Goal: Answer question/provide support: Share knowledge or assist other users

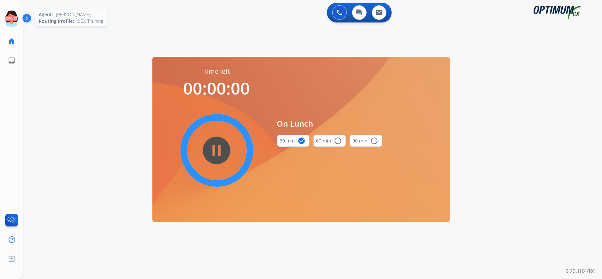
click at [12, 18] on icon at bounding box center [12, 19] width 22 height 22
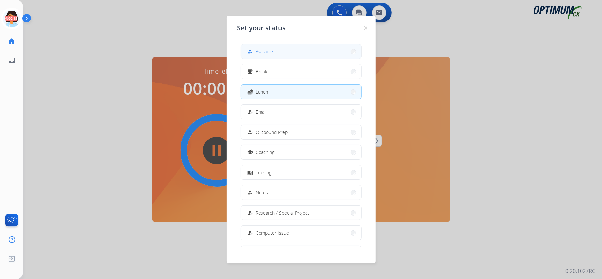
click at [318, 52] on button "how_to_reg Available" at bounding box center [301, 51] width 120 height 14
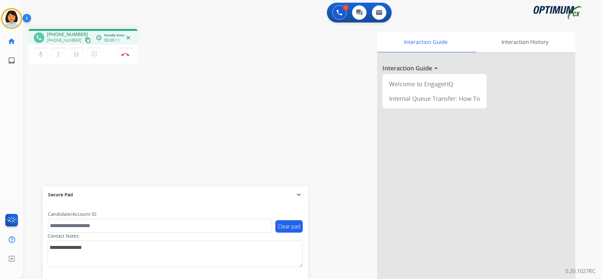
drag, startPoint x: 192, startPoint y: 164, endPoint x: 188, endPoint y: 153, distance: 12.1
click at [192, 164] on div "phone [PHONE_NUMBER] [PHONE_NUMBER] content_copy access_time Call metrics Queue…" at bounding box center [304, 162] width 563 height 276
click at [85, 39] on mat-icon "content_copy" at bounding box center [88, 40] width 6 height 6
click at [124, 56] on button "Disconnect" at bounding box center [125, 55] width 14 height 14
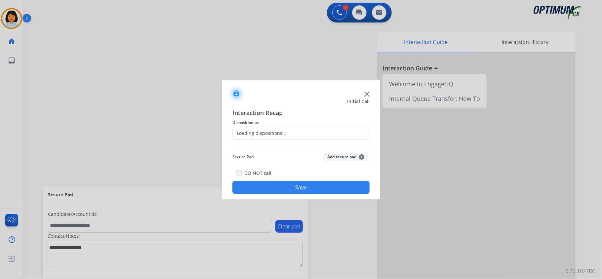
click at [260, 134] on div "Loading dispositions..." at bounding box center [260, 133] width 54 height 7
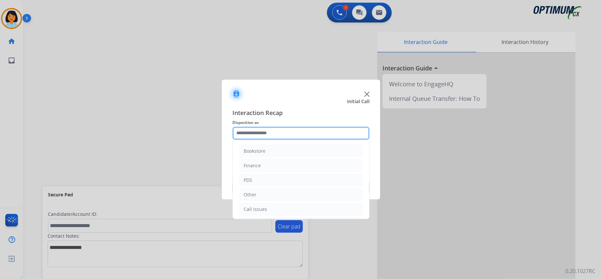
click at [260, 134] on input "text" at bounding box center [301, 133] width 137 height 13
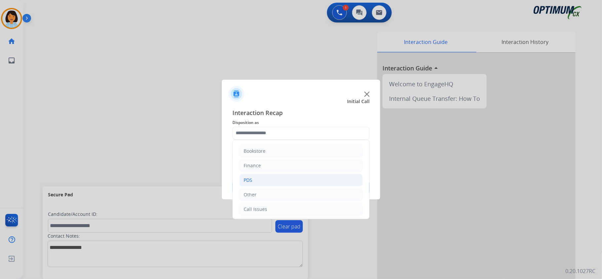
click at [269, 181] on li "PDS" at bounding box center [301, 180] width 123 height 13
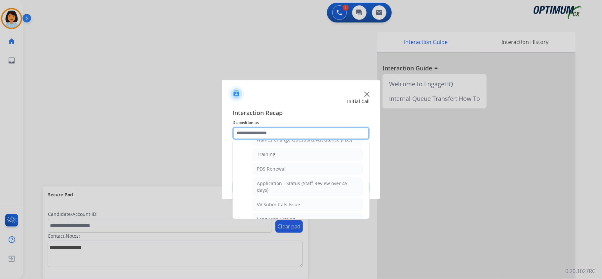
scroll to position [67, 0]
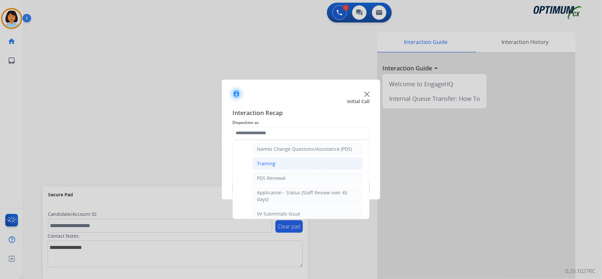
click at [321, 164] on li "Training" at bounding box center [308, 163] width 110 height 13
type input "********"
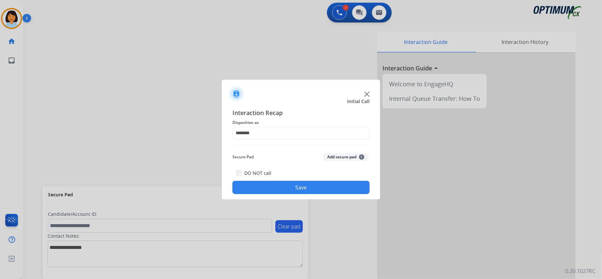
click at [302, 191] on button "Save" at bounding box center [301, 187] width 137 height 13
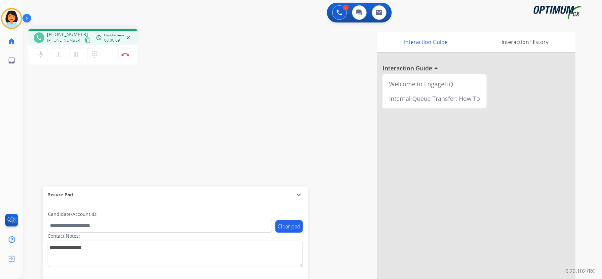
click at [85, 40] on mat-icon "content_copy" at bounding box center [88, 40] width 6 height 6
click at [133, 99] on div "phone [PHONE_NUMBER] [PHONE_NUMBER] content_copy access_time Call metrics Queue…" at bounding box center [304, 162] width 563 height 276
click at [129, 57] on button "Disconnect" at bounding box center [125, 55] width 14 height 14
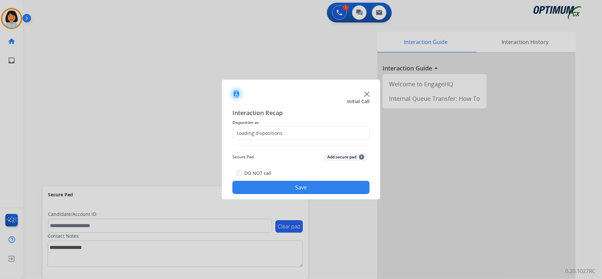
click at [262, 127] on div "Loading dispositions..." at bounding box center [301, 133] width 137 height 13
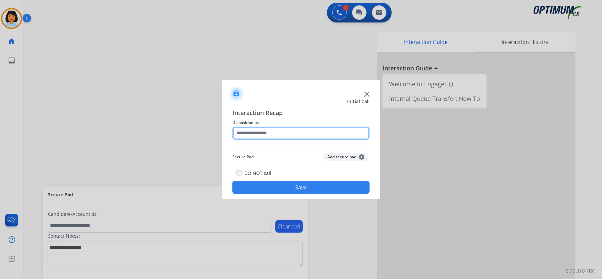
click at [263, 131] on input "text" at bounding box center [301, 133] width 137 height 13
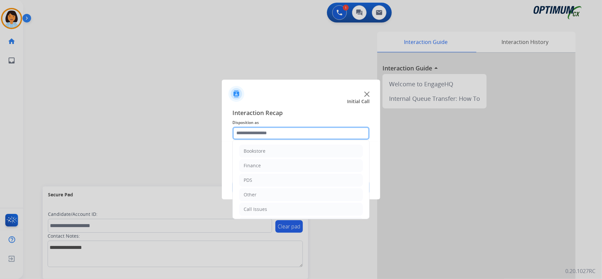
scroll to position [47, 0]
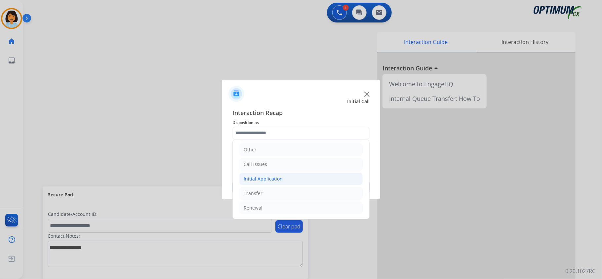
click at [268, 178] on div "Initial Application" at bounding box center [263, 179] width 39 height 7
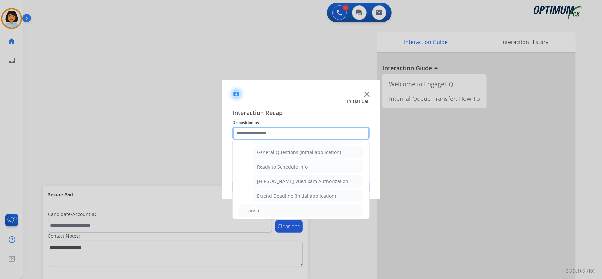
scroll to position [397, 0]
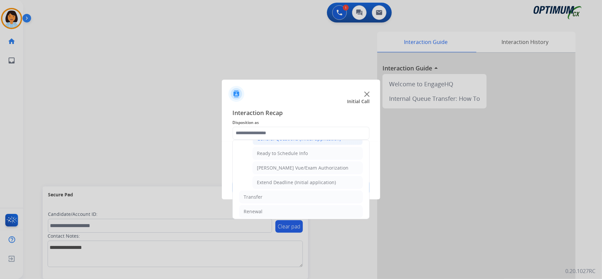
click at [288, 142] on div "General Questions (Initial application)" at bounding box center [299, 139] width 84 height 7
type input "**********"
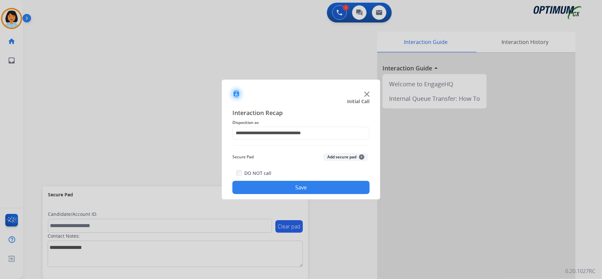
click at [272, 187] on button "Save" at bounding box center [301, 187] width 137 height 13
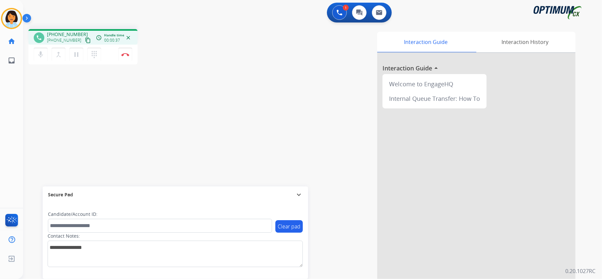
click at [85, 39] on mat-icon "content_copy" at bounding box center [88, 40] width 6 height 6
click at [122, 52] on button "Disconnect" at bounding box center [125, 55] width 14 height 14
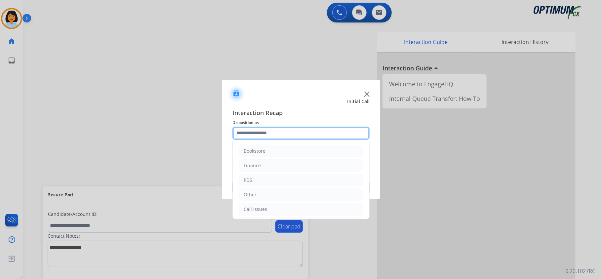
click at [269, 131] on input "text" at bounding box center [301, 133] width 137 height 13
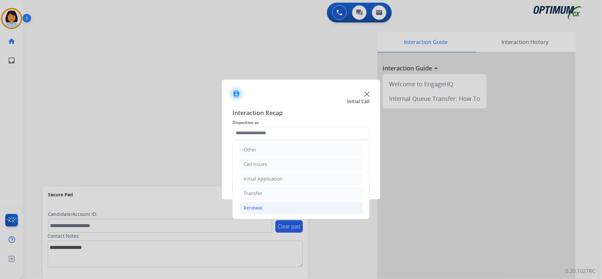
click at [277, 214] on li "Renewal" at bounding box center [301, 208] width 123 height 13
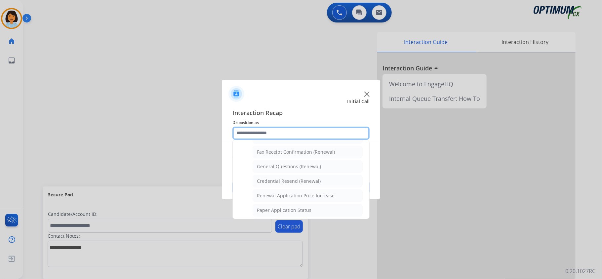
scroll to position [184, 0]
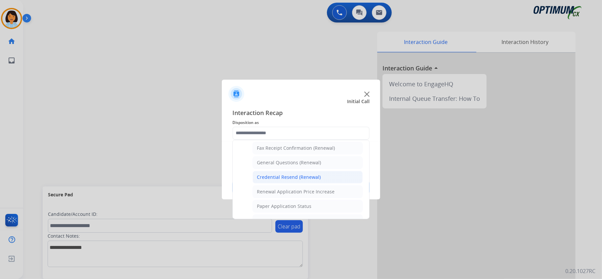
click at [310, 179] on div "Credential Resend (Renewal)" at bounding box center [289, 177] width 64 height 7
type input "**********"
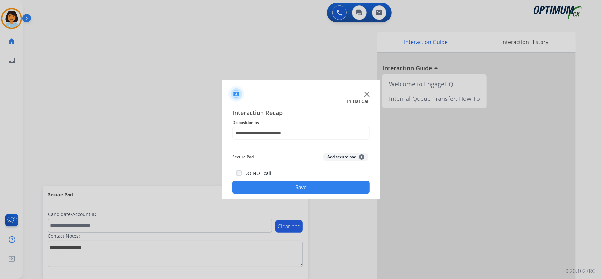
click at [305, 183] on button "Save" at bounding box center [301, 187] width 137 height 13
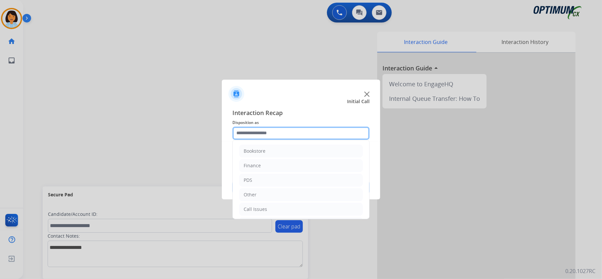
click at [319, 133] on input "text" at bounding box center [301, 133] width 137 height 13
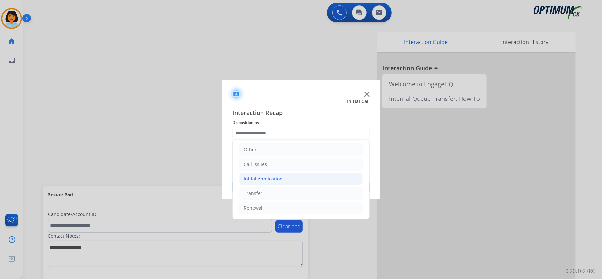
click at [289, 178] on li "Initial Application" at bounding box center [301, 179] width 123 height 13
click at [266, 160] on div "Call Issues" at bounding box center [255, 162] width 23 height 7
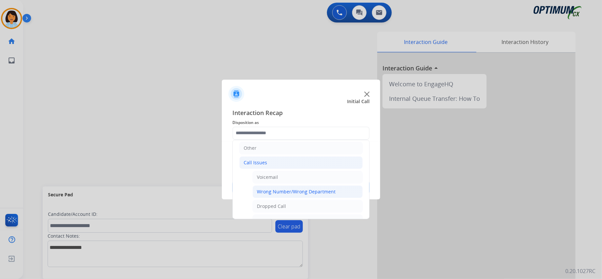
click at [287, 191] on div "Wrong Number/Wrong Department" at bounding box center [296, 192] width 79 height 7
type input "**********"
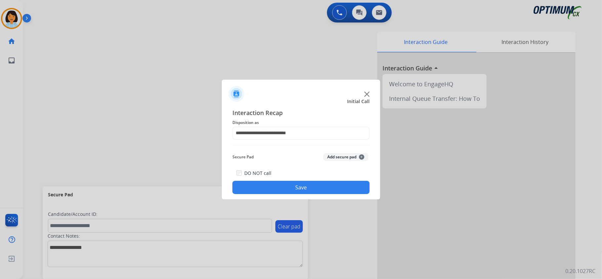
click at [304, 188] on button "Save" at bounding box center [301, 187] width 137 height 13
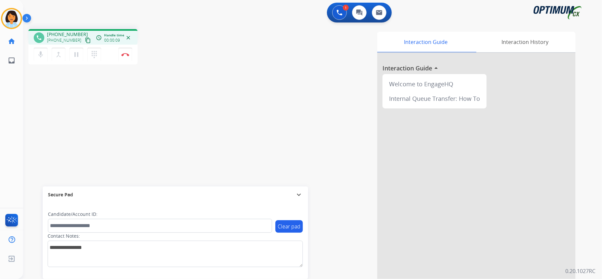
click at [85, 38] on mat-icon "content_copy" at bounding box center [88, 40] width 6 height 6
click at [126, 54] on img at bounding box center [125, 54] width 8 height 3
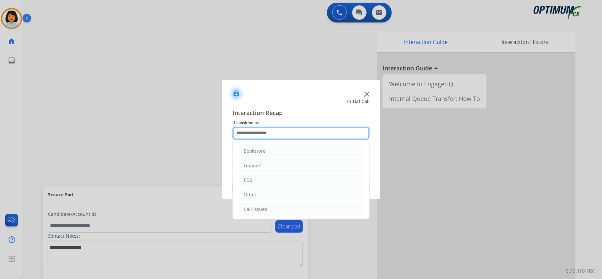
click at [281, 132] on input "text" at bounding box center [301, 133] width 137 height 13
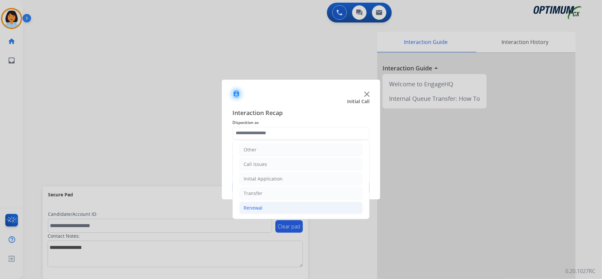
click at [288, 206] on li "Renewal" at bounding box center [301, 208] width 123 height 13
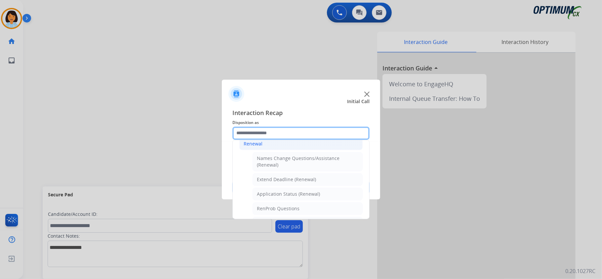
scroll to position [135, 0]
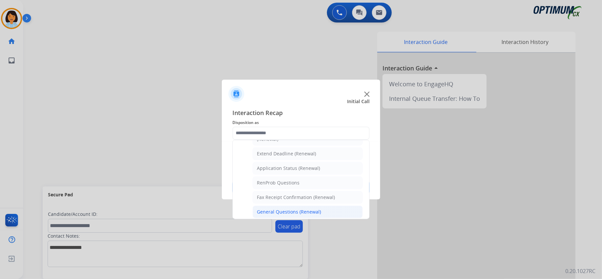
click at [293, 212] on div "General Questions (Renewal)" at bounding box center [289, 212] width 64 height 7
type input "**********"
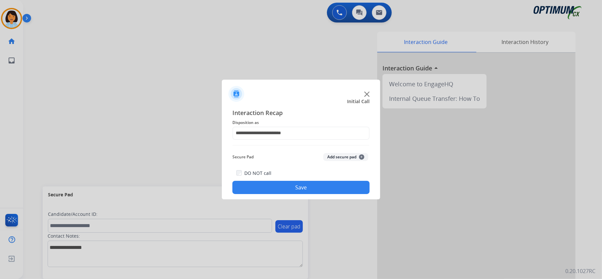
click at [288, 193] on button "Save" at bounding box center [301, 187] width 137 height 13
click at [336, 143] on div "Interaction Recap Disposition as Secure Pad Add secure pad + DO NOT call Save" at bounding box center [301, 151] width 137 height 86
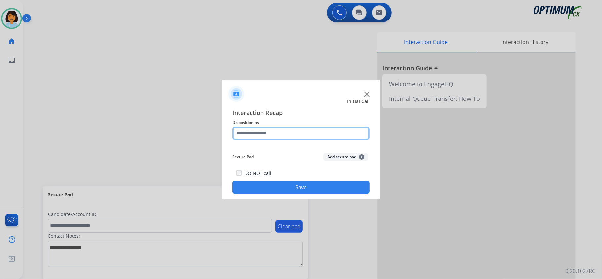
click at [335, 135] on input "text" at bounding box center [301, 133] width 137 height 13
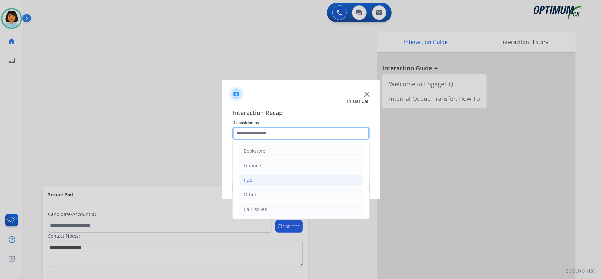
scroll to position [47, 0]
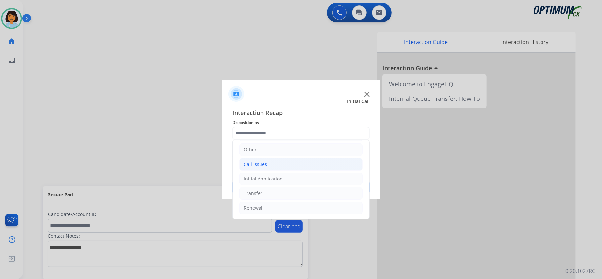
click at [269, 160] on li "Call Issues" at bounding box center [301, 164] width 123 height 13
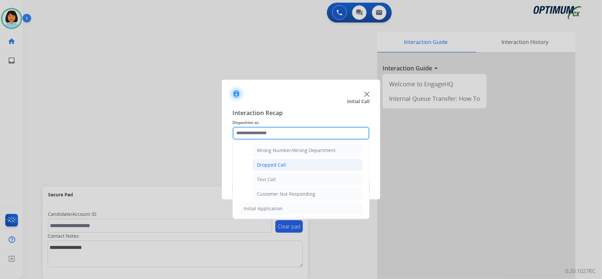
scroll to position [121, 0]
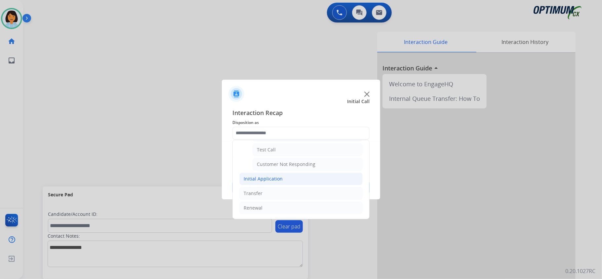
click at [280, 177] on div "Initial Application" at bounding box center [263, 179] width 39 height 7
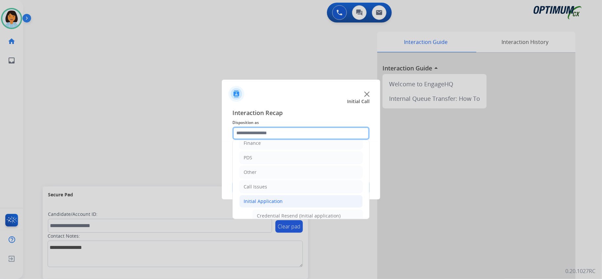
scroll to position [0, 0]
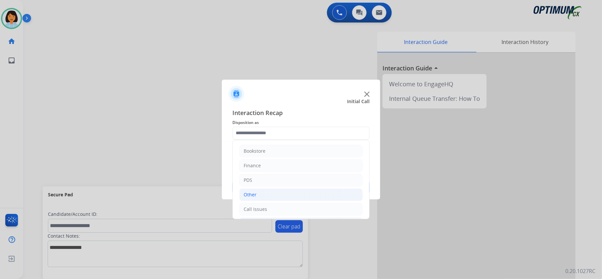
click at [260, 199] on li "Other" at bounding box center [301, 195] width 123 height 13
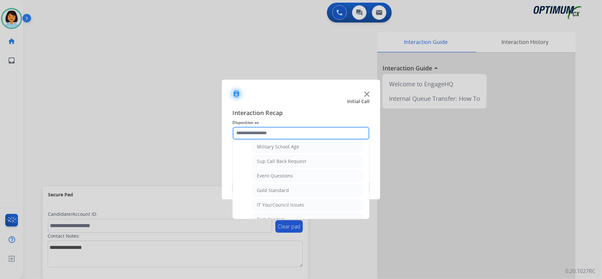
scroll to position [77, 0]
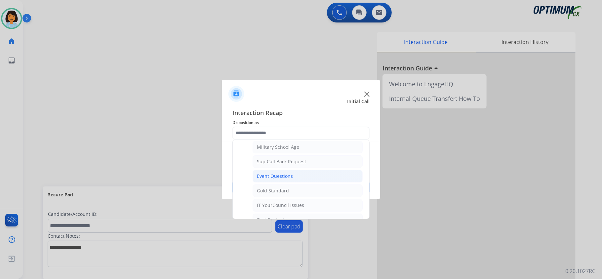
click at [280, 177] on div "Event Questions" at bounding box center [275, 176] width 36 height 7
type input "**********"
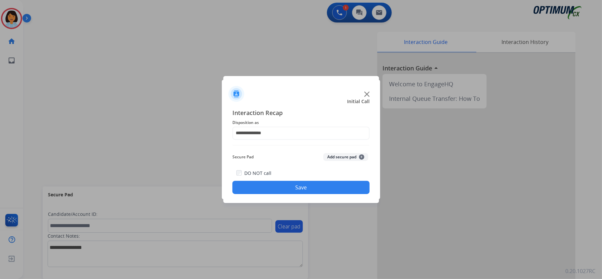
click at [70, 75] on div at bounding box center [301, 139] width 602 height 279
click at [292, 187] on button "Save" at bounding box center [301, 187] width 137 height 13
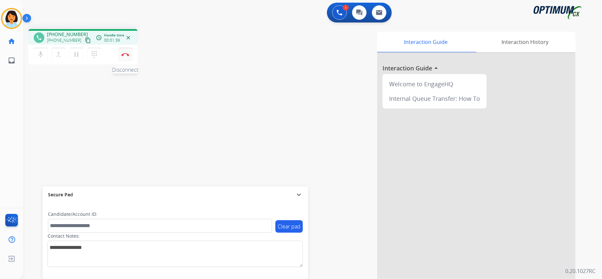
click at [125, 54] on img at bounding box center [125, 54] width 8 height 3
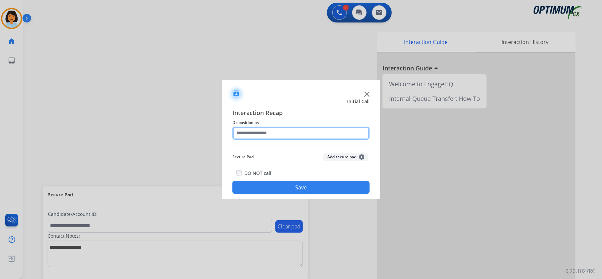
click at [284, 130] on input "text" at bounding box center [301, 133] width 137 height 13
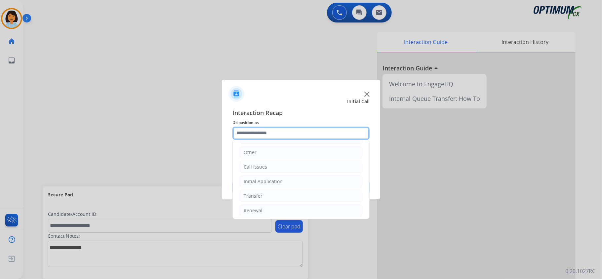
scroll to position [47, 0]
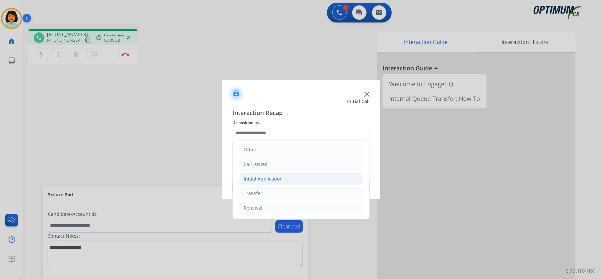
click at [271, 176] on div "Initial Application" at bounding box center [263, 179] width 39 height 7
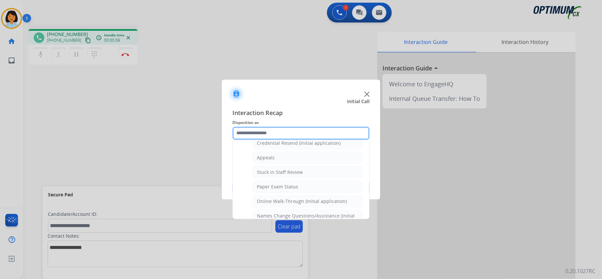
scroll to position [115, 0]
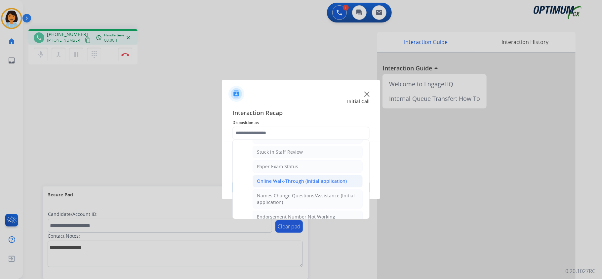
click at [292, 183] on div "Online Walk-Through (Initial application)" at bounding box center [302, 181] width 90 height 7
type input "**********"
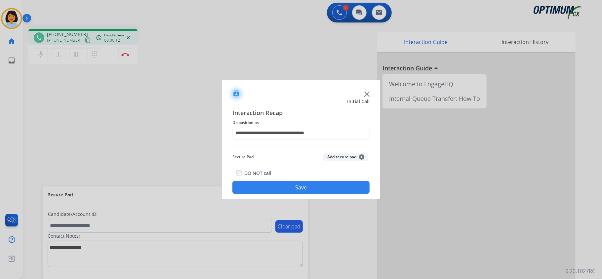
click at [285, 198] on div "**********" at bounding box center [301, 151] width 158 height 97
click at [282, 189] on button "Save" at bounding box center [301, 187] width 137 height 13
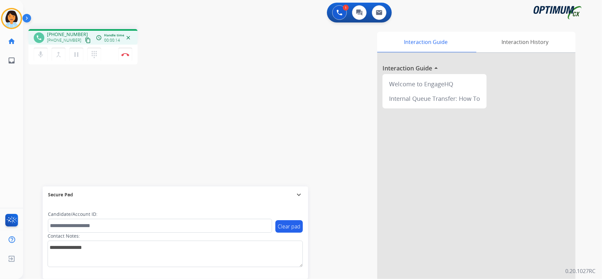
click at [85, 38] on mat-icon "content_copy" at bounding box center [88, 40] width 6 height 6
click at [122, 53] on img at bounding box center [125, 54] width 8 height 3
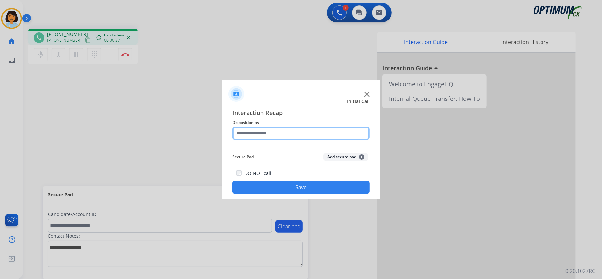
click at [335, 131] on input "text" at bounding box center [301, 133] width 137 height 13
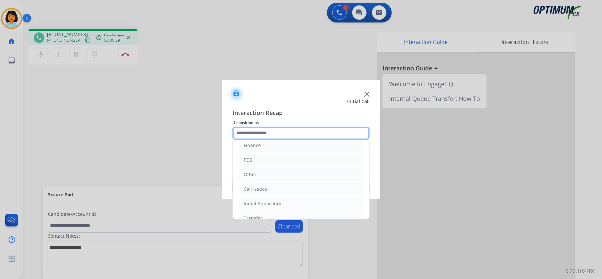
scroll to position [47, 0]
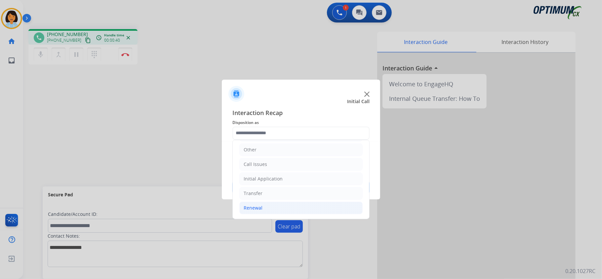
click at [292, 204] on li "Renewal" at bounding box center [301, 208] width 123 height 13
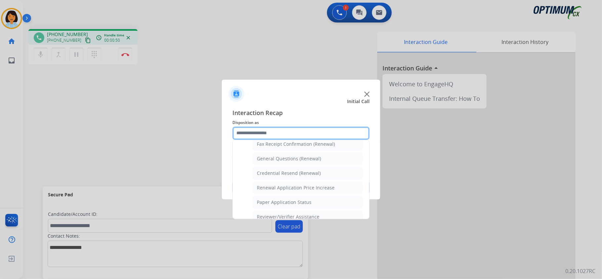
scroll to position [194, 0]
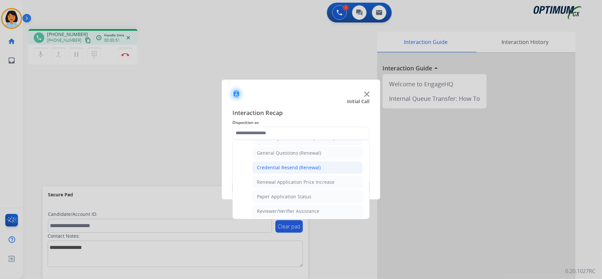
click at [308, 169] on div "Credential Resend (Renewal)" at bounding box center [289, 167] width 64 height 7
type input "**********"
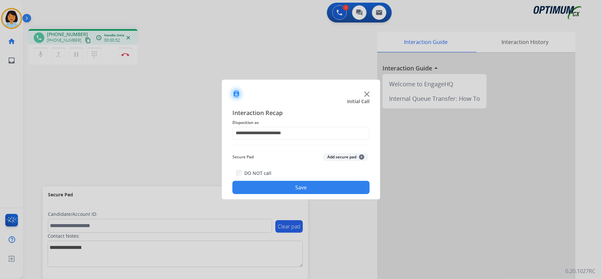
click at [302, 187] on button "Save" at bounding box center [301, 187] width 137 height 13
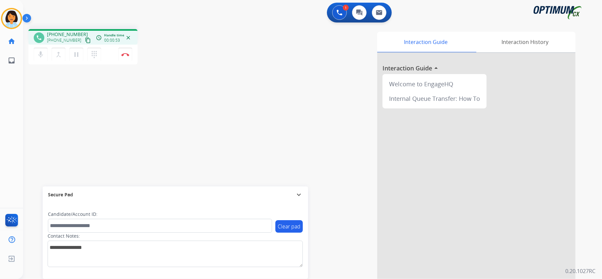
click at [85, 37] on mat-icon "content_copy" at bounding box center [88, 40] width 6 height 6
click at [123, 54] on img at bounding box center [125, 54] width 8 height 3
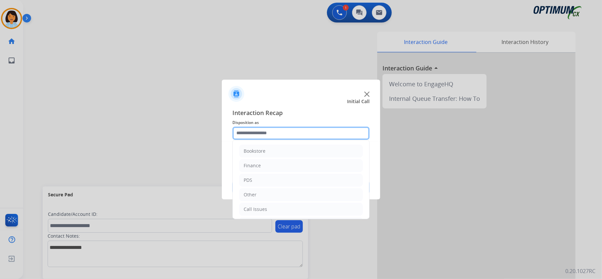
click at [255, 135] on input "text" at bounding box center [301, 133] width 137 height 13
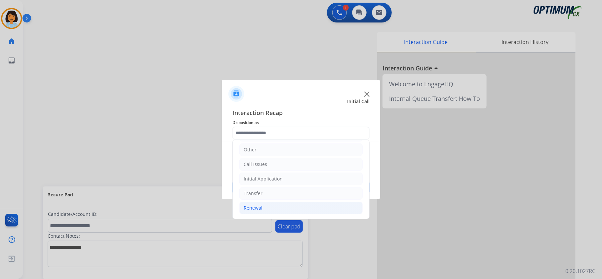
click at [272, 206] on li "Renewal" at bounding box center [301, 208] width 123 height 13
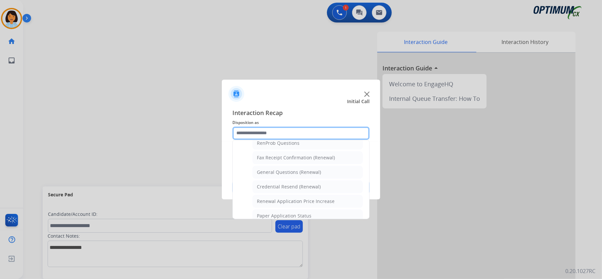
scroll to position [177, 0]
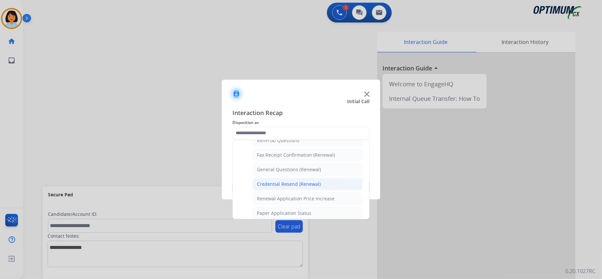
click at [283, 187] on div "Credential Resend (Renewal)" at bounding box center [289, 184] width 64 height 7
type input "**********"
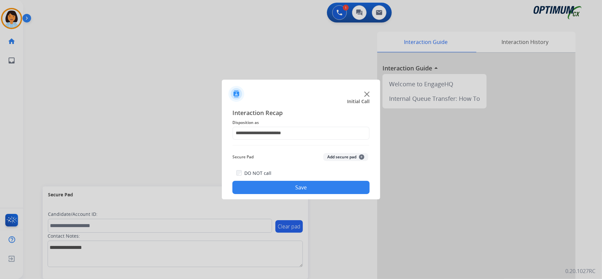
click at [283, 187] on button "Save" at bounding box center [301, 187] width 137 height 13
click at [283, 187] on div "Secure Pad expand_more" at bounding box center [176, 195] width 266 height 17
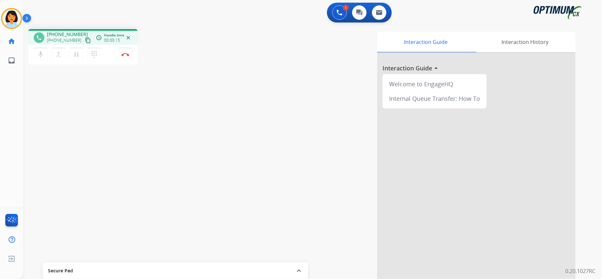
click at [85, 39] on mat-icon "content_copy" at bounding box center [88, 40] width 6 height 6
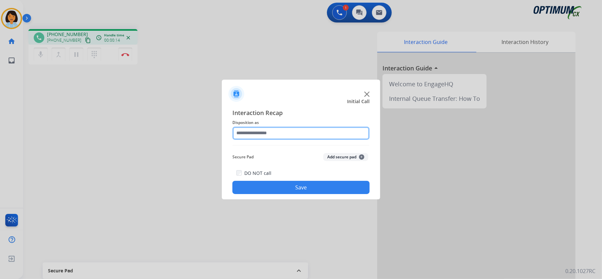
click at [313, 135] on input "text" at bounding box center [301, 133] width 137 height 13
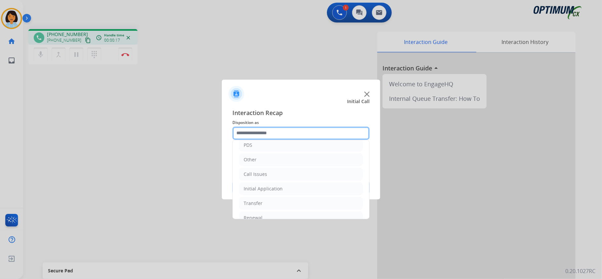
scroll to position [41, 0]
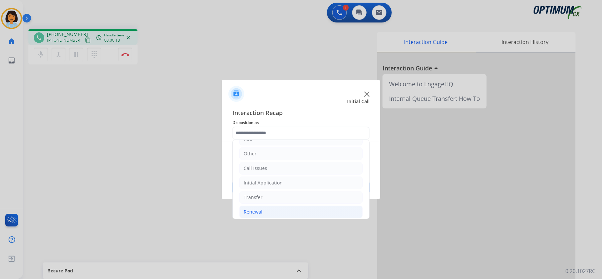
click at [289, 210] on li "Renewal" at bounding box center [301, 212] width 123 height 13
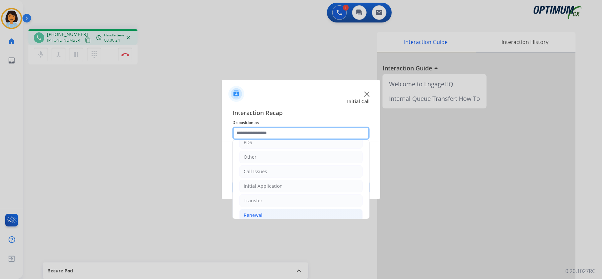
scroll to position [34, 0]
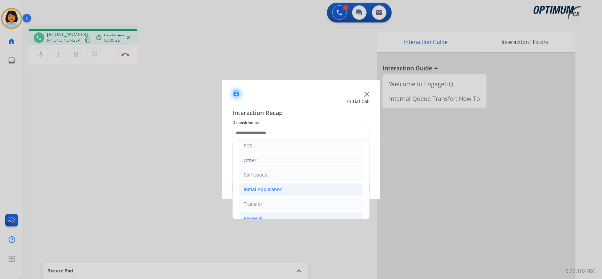
click at [294, 190] on li "Initial Application" at bounding box center [301, 189] width 123 height 13
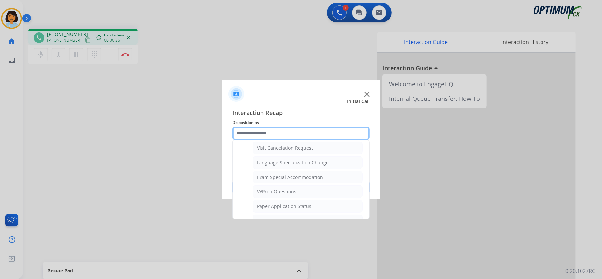
scroll to position [384, 0]
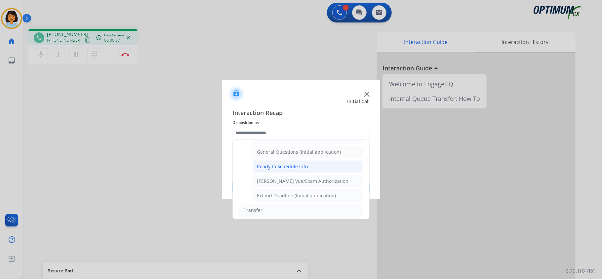
click at [281, 170] on div "Ready to Schedule Info" at bounding box center [282, 166] width 51 height 7
type input "**********"
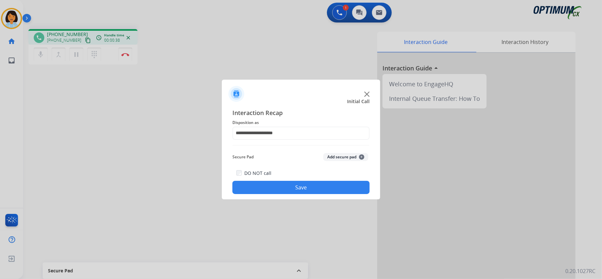
click at [281, 191] on button "Save" at bounding box center [301, 187] width 137 height 13
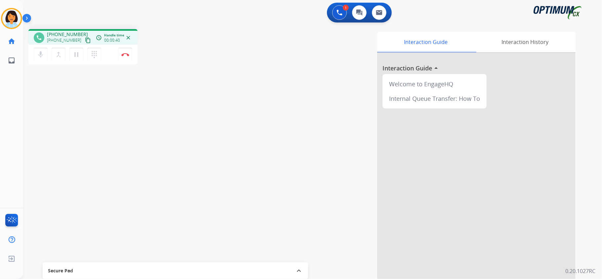
click at [85, 39] on mat-icon "content_copy" at bounding box center [88, 40] width 6 height 6
click at [124, 55] on img at bounding box center [125, 54] width 8 height 3
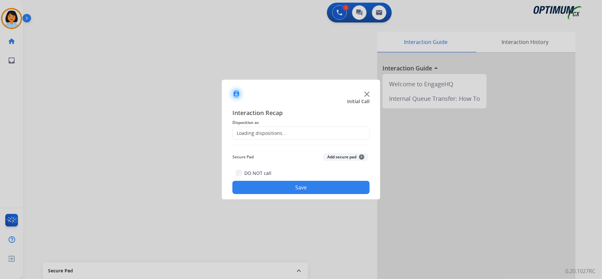
click at [269, 128] on div "Loading dispositions..." at bounding box center [301, 133] width 137 height 13
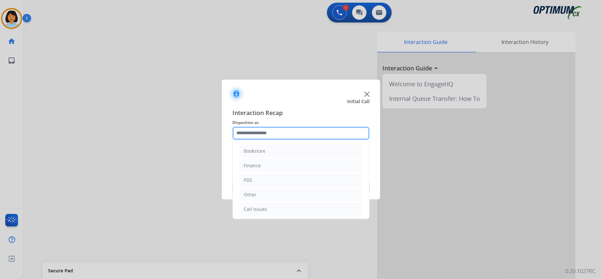
click at [304, 138] on input "text" at bounding box center [301, 133] width 137 height 13
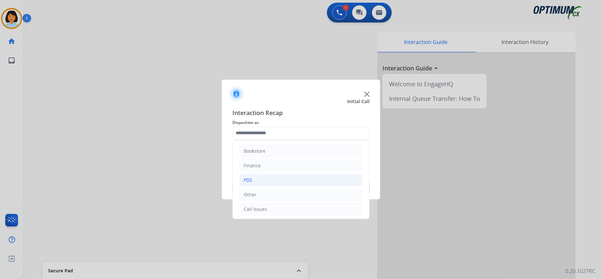
click at [316, 179] on li "PDS" at bounding box center [301, 180] width 123 height 13
click at [279, 177] on li "PDS" at bounding box center [301, 180] width 123 height 13
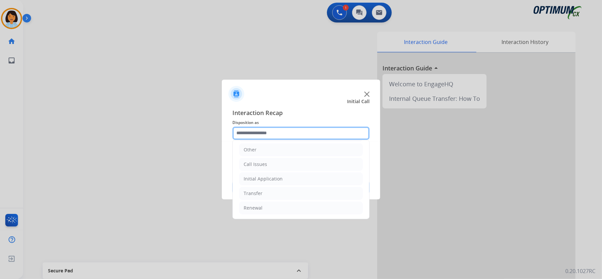
scroll to position [30, 0]
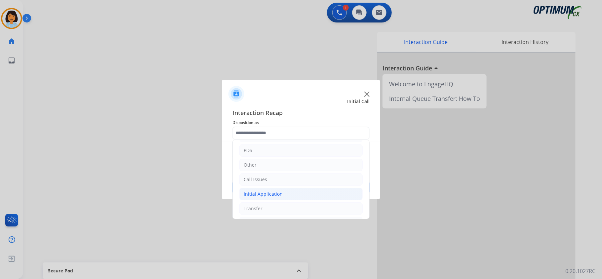
click at [281, 193] on div "Initial Application" at bounding box center [263, 194] width 39 height 7
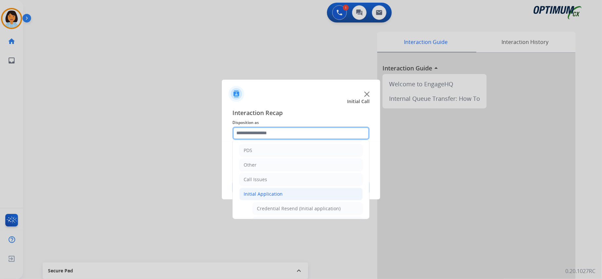
scroll to position [99, 0]
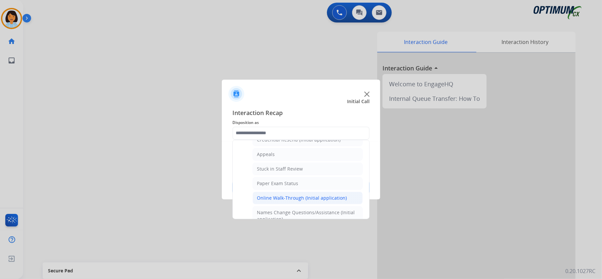
click at [332, 200] on div "Online Walk-Through (Initial application)" at bounding box center [302, 198] width 90 height 7
type input "**********"
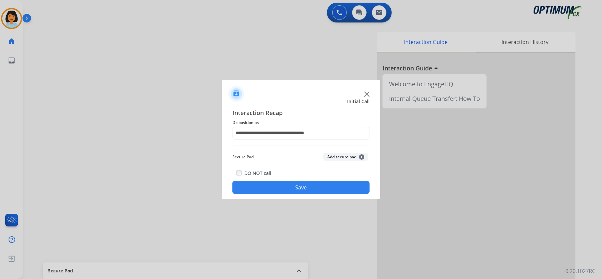
click at [306, 187] on button "Save" at bounding box center [301, 187] width 137 height 13
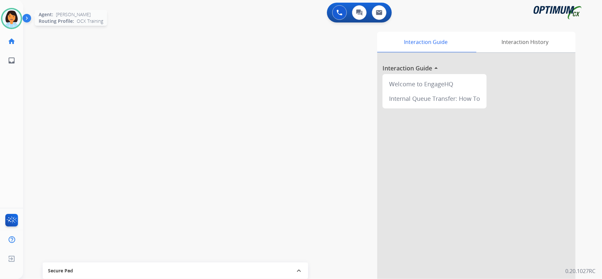
click at [11, 26] on img at bounding box center [11, 18] width 19 height 19
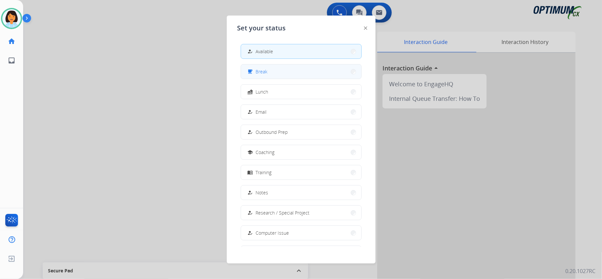
click at [277, 67] on button "free_breakfast Break" at bounding box center [301, 72] width 120 height 14
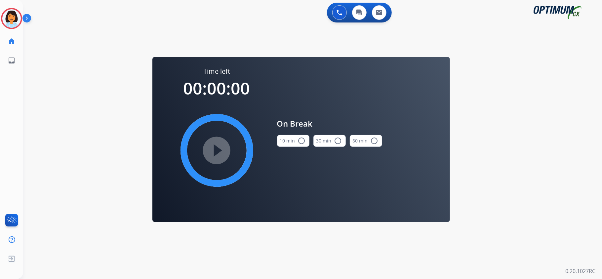
click at [215, 147] on div "play_circle_filled" at bounding box center [216, 150] width 99 height 99
click at [283, 146] on button "10 min radio_button_unchecked" at bounding box center [293, 141] width 32 height 12
click at [220, 150] on mat-icon "play_circle_filled" at bounding box center [217, 151] width 8 height 8
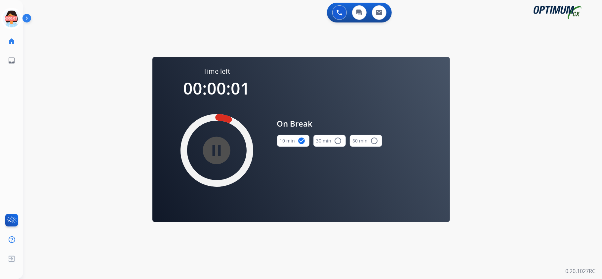
click at [64, 190] on div "0 Voice Interactions 0 Chat Interactions 0 Email Interactions swap_horiz Break …" at bounding box center [312, 139] width 579 height 279
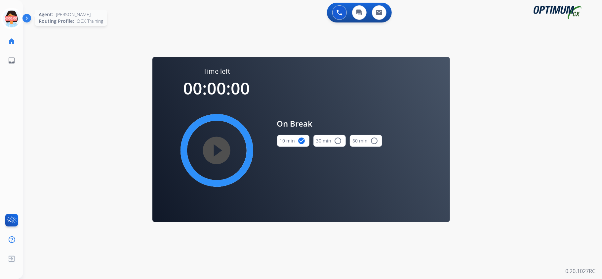
click at [15, 12] on icon at bounding box center [12, 19] width 22 height 22
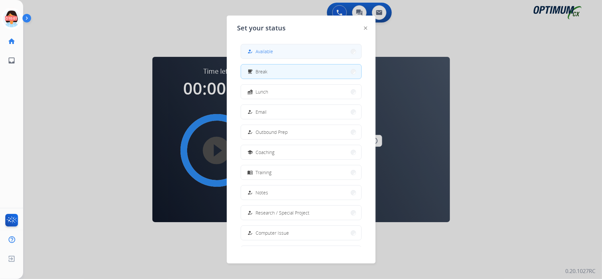
click at [279, 53] on button "how_to_reg Available" at bounding box center [301, 51] width 120 height 14
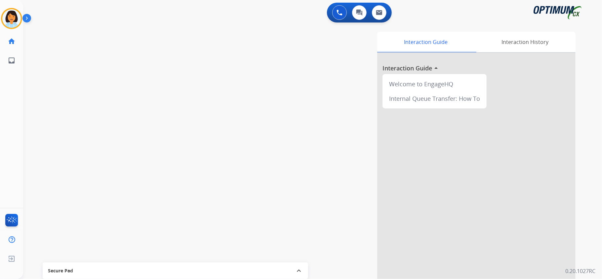
click at [163, 135] on div "swap_horiz Break voice bridge close_fullscreen Connect 3-Way Call merge_type Se…" at bounding box center [304, 162] width 563 height 276
click at [85, 39] on mat-icon "content_copy" at bounding box center [88, 40] width 6 height 6
click at [125, 50] on button "Disconnect" at bounding box center [125, 55] width 14 height 14
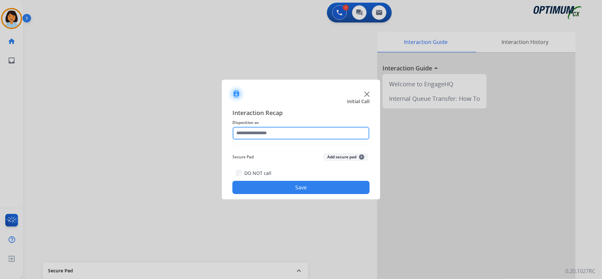
click at [273, 131] on input "text" at bounding box center [301, 133] width 137 height 13
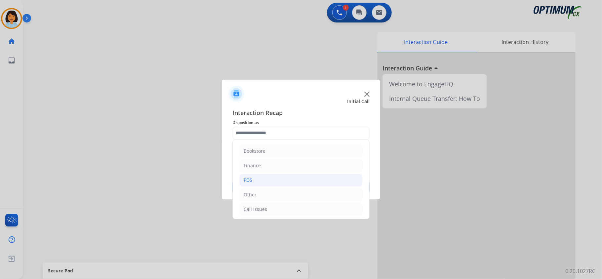
click at [288, 175] on li "PDS" at bounding box center [301, 180] width 123 height 13
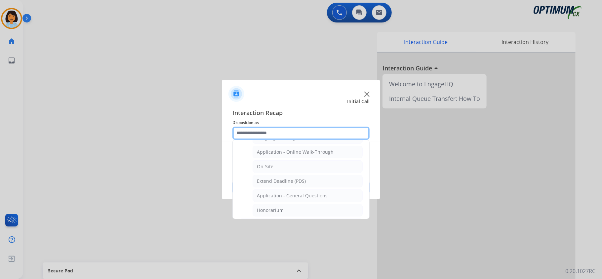
scroll to position [156, 0]
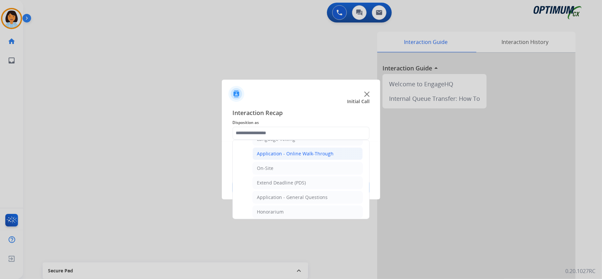
click at [310, 157] on div "Application - Online Walk-Through" at bounding box center [295, 154] width 77 height 7
type input "**********"
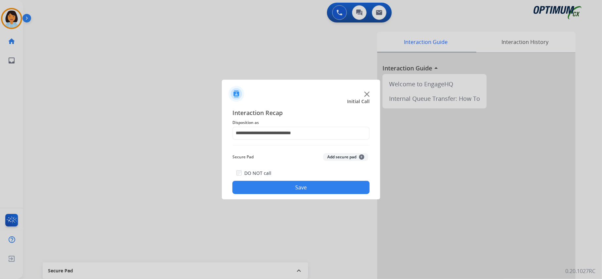
click at [310, 183] on button "Save" at bounding box center [301, 187] width 137 height 13
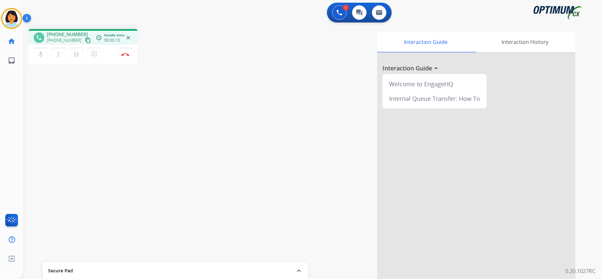
click at [85, 40] on mat-icon "content_copy" at bounding box center [88, 40] width 6 height 6
click at [126, 56] on button "Disconnect" at bounding box center [125, 55] width 14 height 14
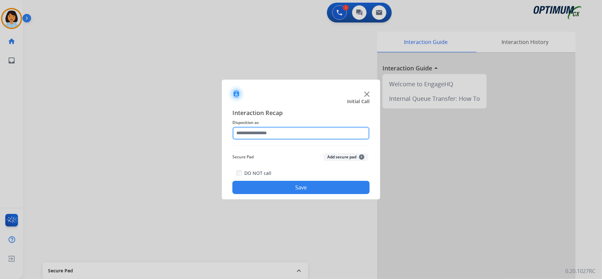
click at [285, 134] on input "text" at bounding box center [301, 133] width 137 height 13
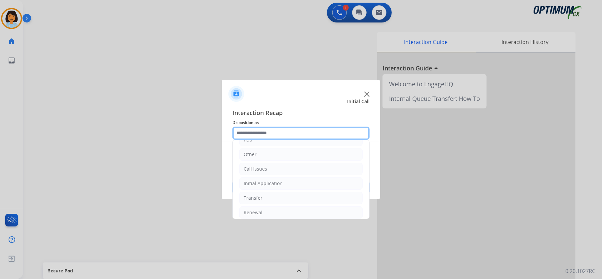
scroll to position [47, 0]
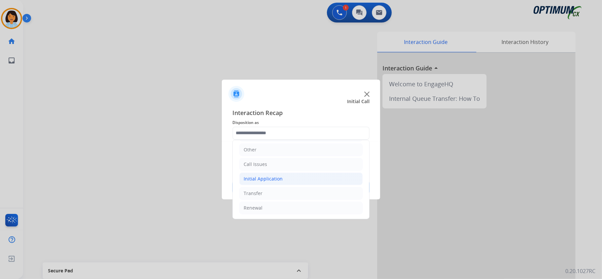
click at [271, 180] on div "Initial Application" at bounding box center [263, 179] width 39 height 7
click at [275, 195] on div "Credential Resend (Initial application)" at bounding box center [299, 192] width 84 height 7
type input "**********"
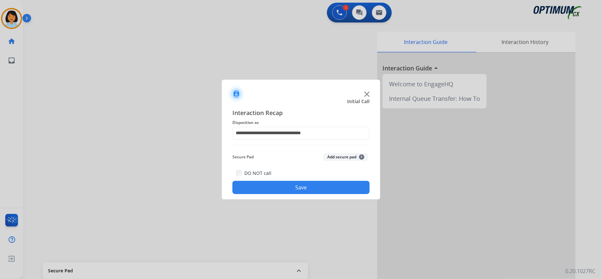
click at [267, 189] on button "Save" at bounding box center [301, 187] width 137 height 13
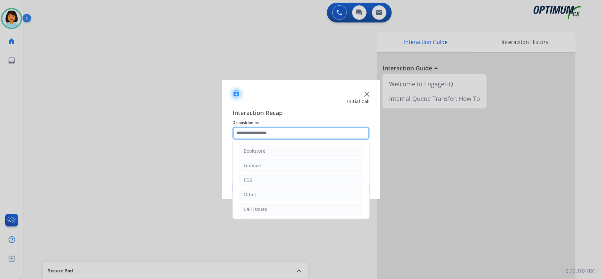
click at [300, 130] on input "text" at bounding box center [301, 133] width 137 height 13
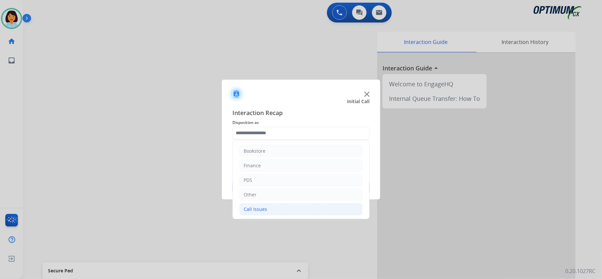
click at [325, 204] on li "Call Issues" at bounding box center [301, 209] width 123 height 13
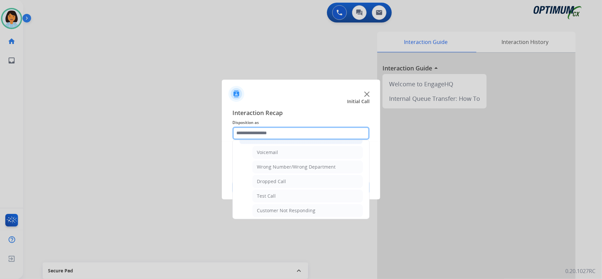
scroll to position [73, 0]
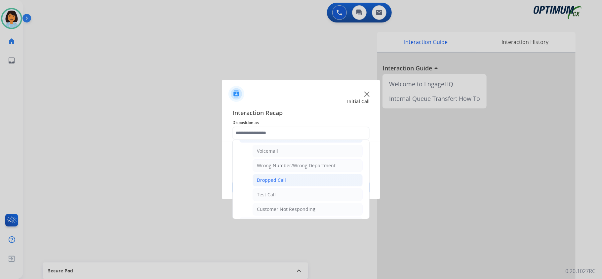
click at [306, 182] on li "Dropped Call" at bounding box center [308, 180] width 110 height 13
type input "**********"
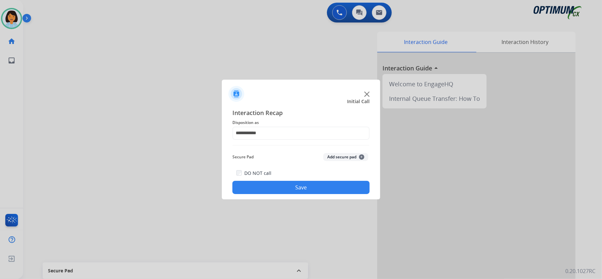
click at [317, 188] on button "Save" at bounding box center [301, 187] width 137 height 13
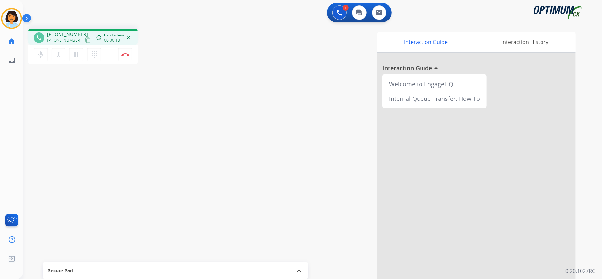
click at [85, 38] on mat-icon "content_copy" at bounding box center [88, 40] width 6 height 6
click at [127, 53] on img at bounding box center [125, 54] width 8 height 3
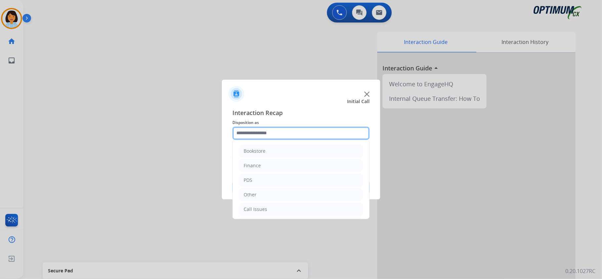
click at [277, 133] on input "text" at bounding box center [301, 133] width 137 height 13
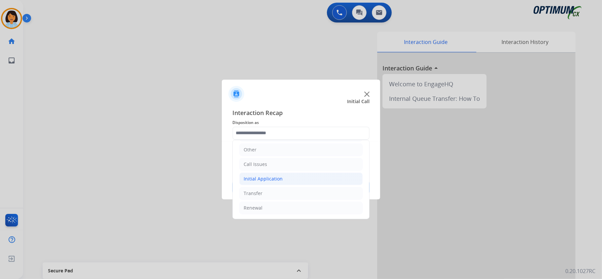
click at [271, 177] on div "Initial Application" at bounding box center [263, 179] width 39 height 7
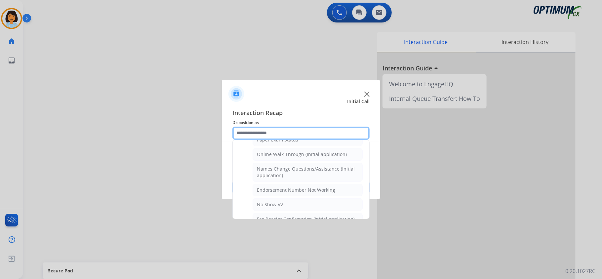
scroll to position [137, 0]
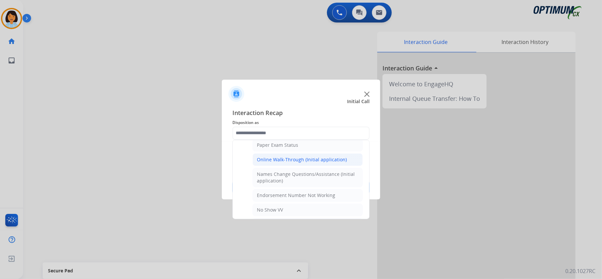
click at [338, 159] on div "Online Walk-Through (Initial application)" at bounding box center [302, 159] width 90 height 7
type input "**********"
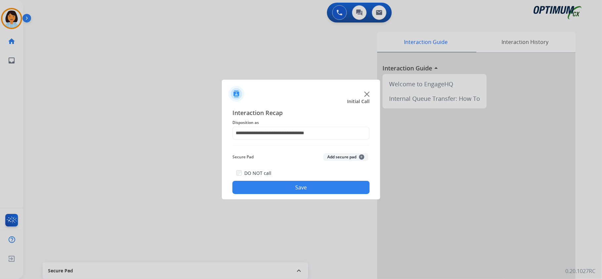
click at [315, 188] on button "Save" at bounding box center [301, 187] width 137 height 13
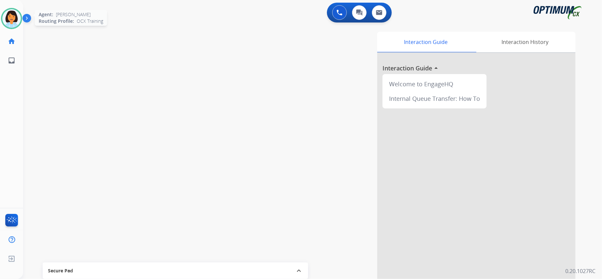
click at [8, 19] on img at bounding box center [11, 18] width 19 height 19
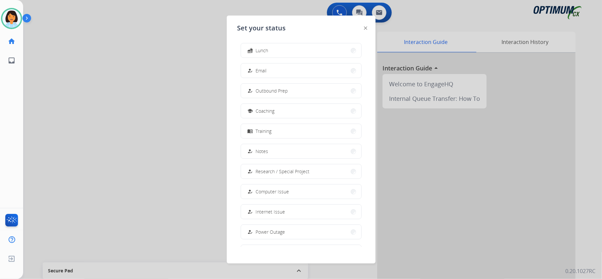
scroll to position [62, 0]
click at [301, 229] on button "work_off Offline" at bounding box center [301, 231] width 120 height 14
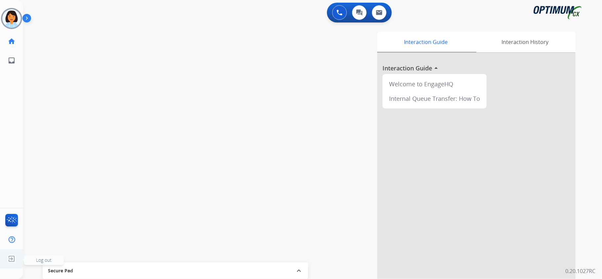
click at [15, 259] on img at bounding box center [12, 259] width 12 height 13
